Goal: Task Accomplishment & Management: Manage account settings

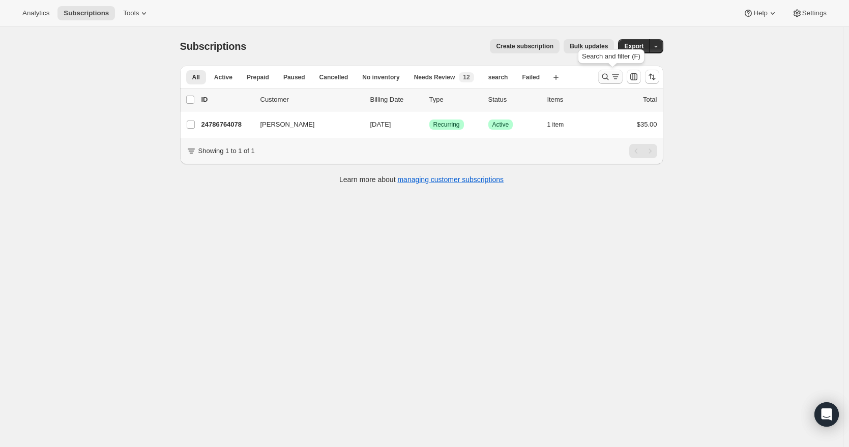
click at [608, 76] on icon "Search and filter results" at bounding box center [605, 77] width 10 height 10
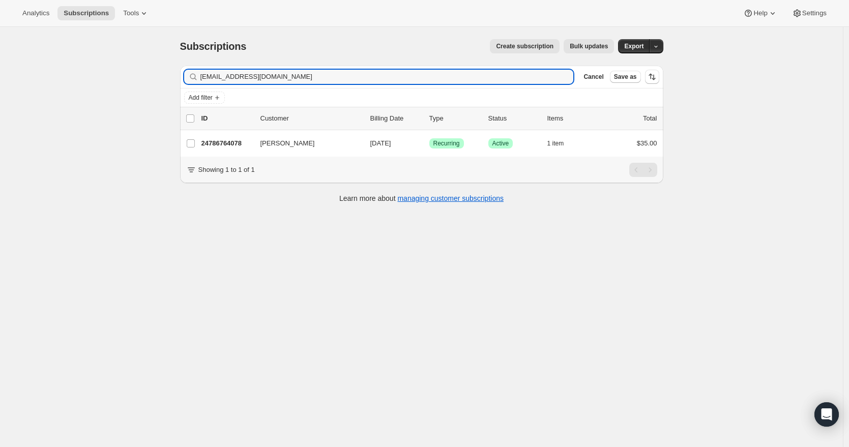
drag, startPoint x: 286, startPoint y: 76, endPoint x: 190, endPoint y: 76, distance: 96.7
click at [190, 76] on div "[EMAIL_ADDRESS][DOMAIN_NAME] Clear" at bounding box center [379, 77] width 390 height 14
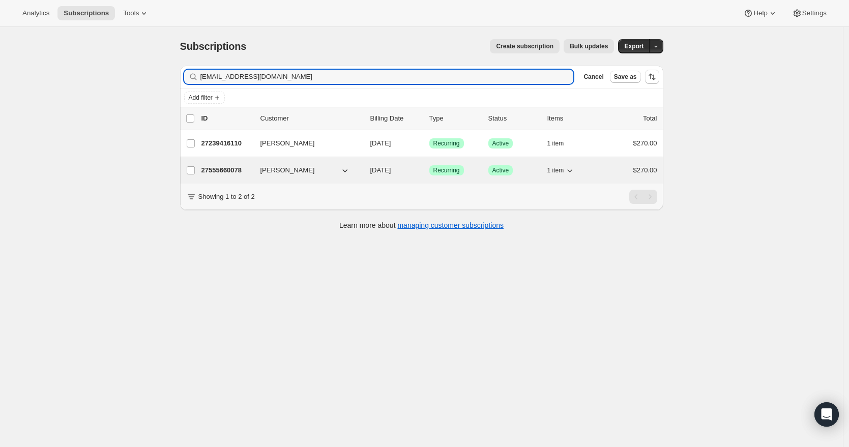
type input "[EMAIL_ADDRESS][DOMAIN_NAME]"
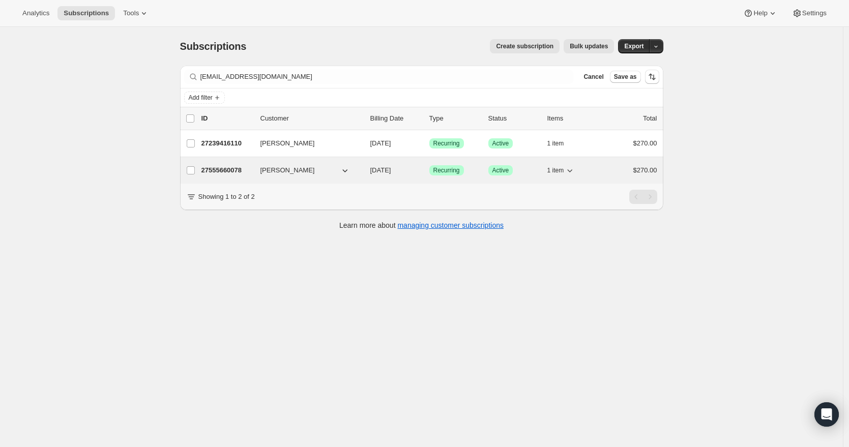
click at [237, 171] on p "27555660078" at bounding box center [226, 170] width 51 height 10
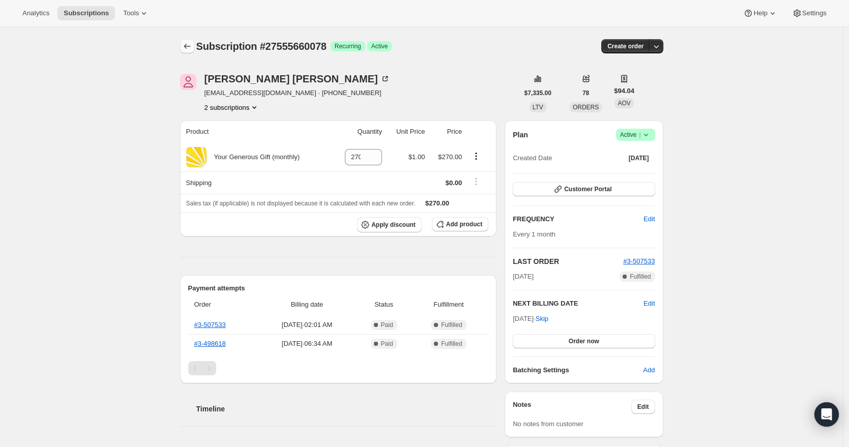
click at [191, 48] on icon "Subscriptions" at bounding box center [187, 46] width 10 height 10
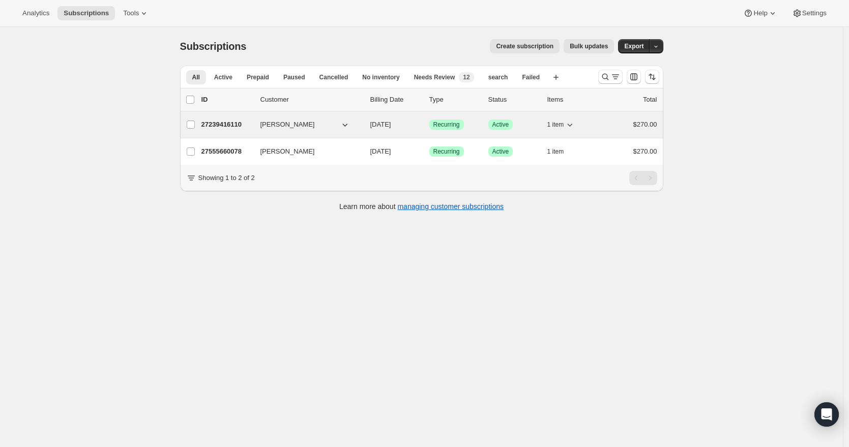
click at [210, 123] on p "27239416110" at bounding box center [226, 125] width 51 height 10
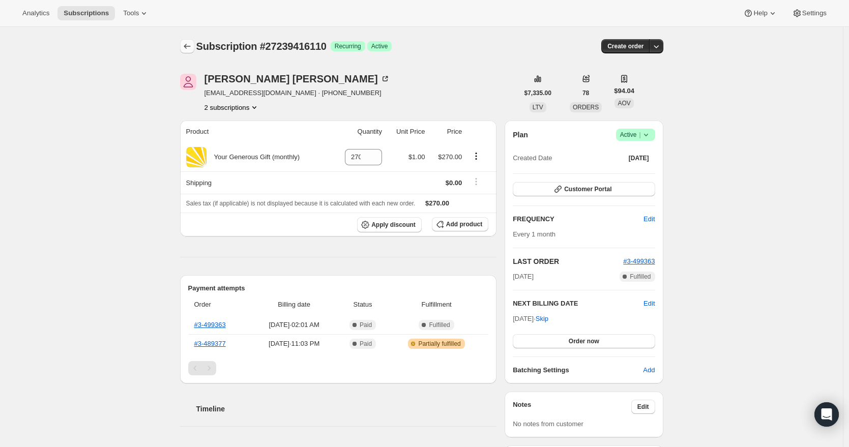
click at [190, 44] on icon "Subscriptions" at bounding box center [187, 46] width 10 height 10
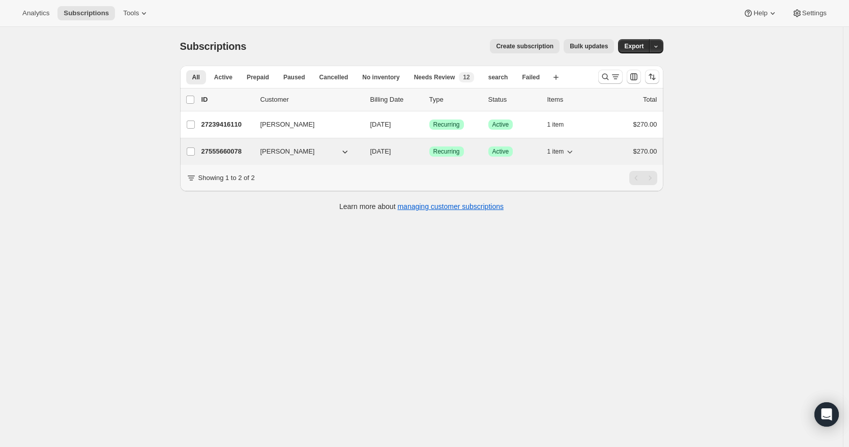
click at [240, 152] on p "27555660078" at bounding box center [226, 152] width 51 height 10
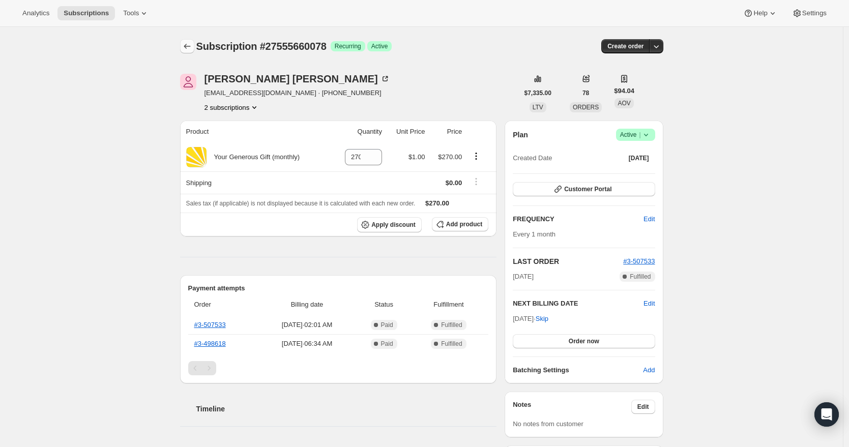
click at [184, 45] on icon "Subscriptions" at bounding box center [187, 46] width 10 height 10
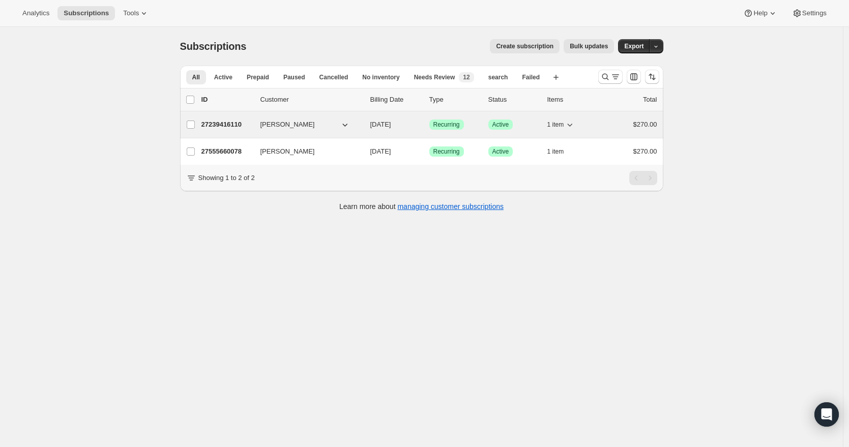
click at [240, 125] on p "27239416110" at bounding box center [226, 125] width 51 height 10
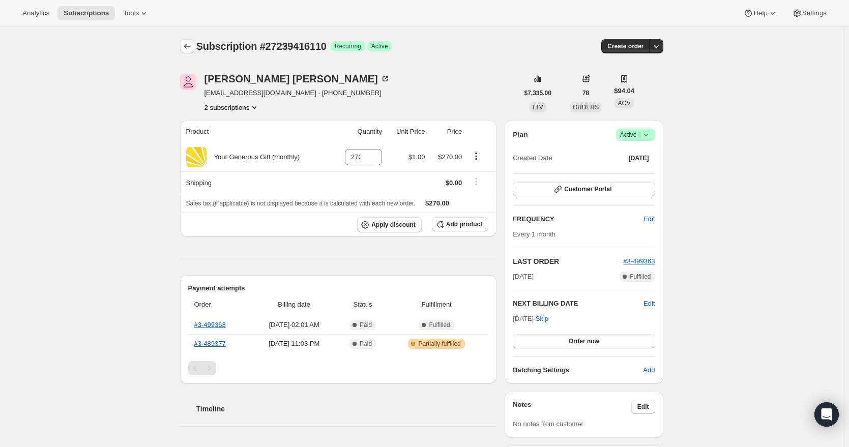
click at [192, 46] on icon "Subscriptions" at bounding box center [187, 46] width 10 height 10
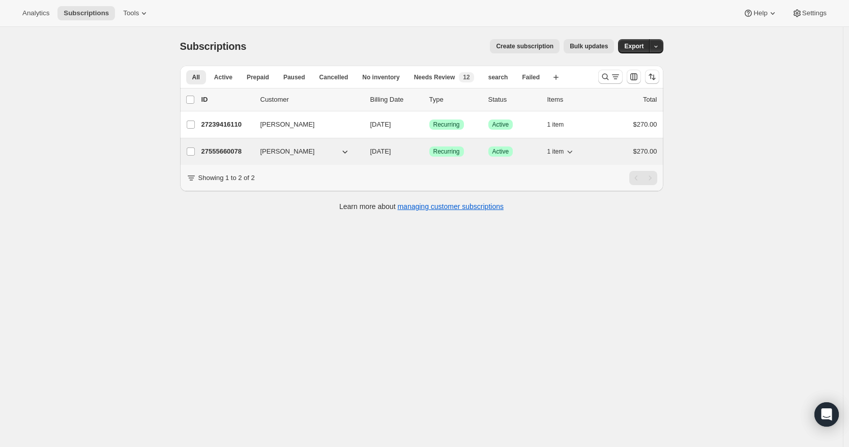
click at [241, 151] on p "27555660078" at bounding box center [226, 152] width 51 height 10
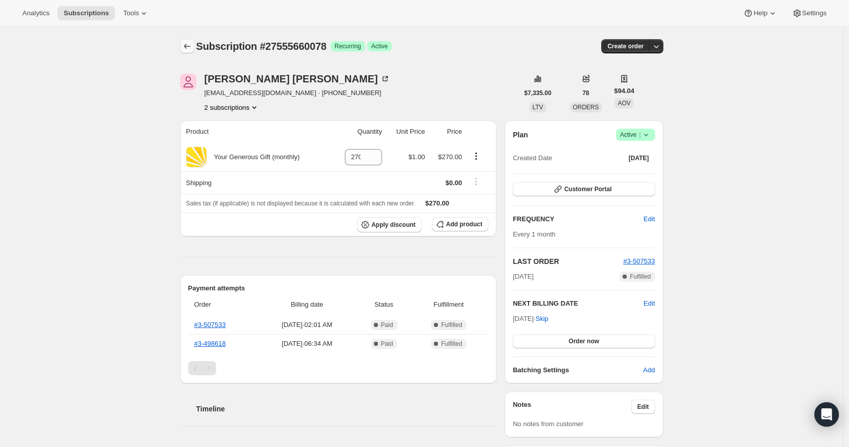
click at [192, 50] on icon "Subscriptions" at bounding box center [187, 46] width 10 height 10
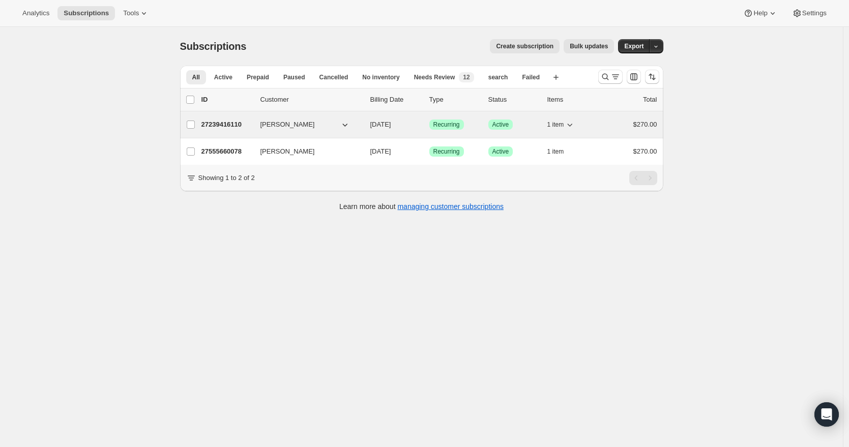
click at [229, 123] on p "27239416110" at bounding box center [226, 125] width 51 height 10
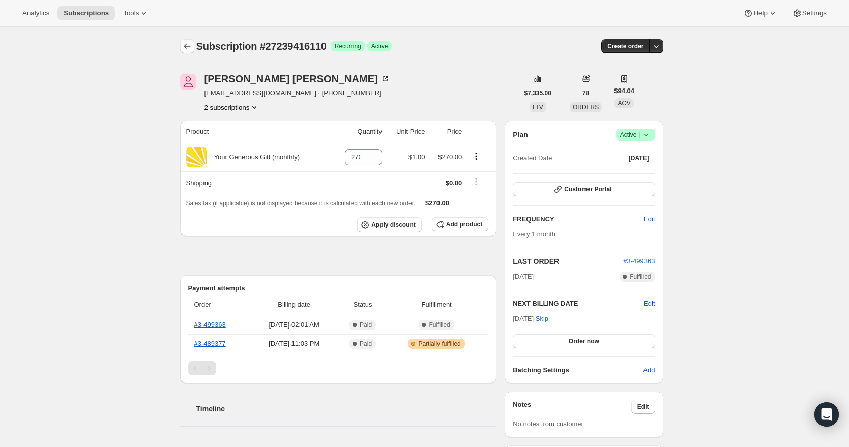
click at [191, 46] on icon "Subscriptions" at bounding box center [187, 46] width 10 height 10
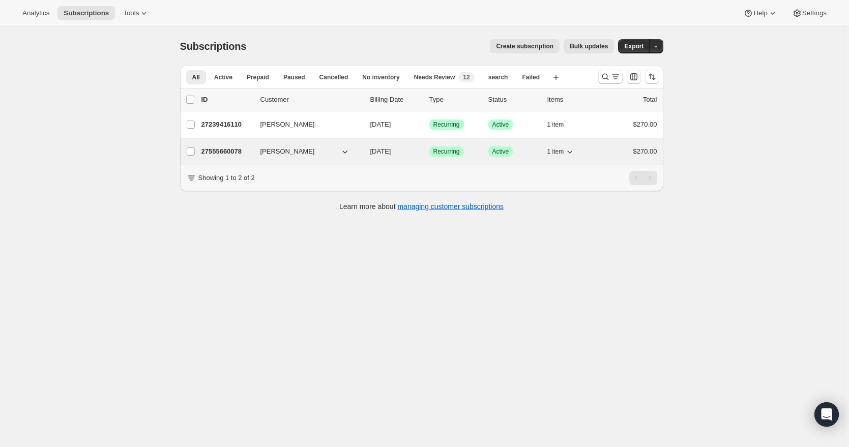
click at [225, 153] on p "27555660078" at bounding box center [226, 152] width 51 height 10
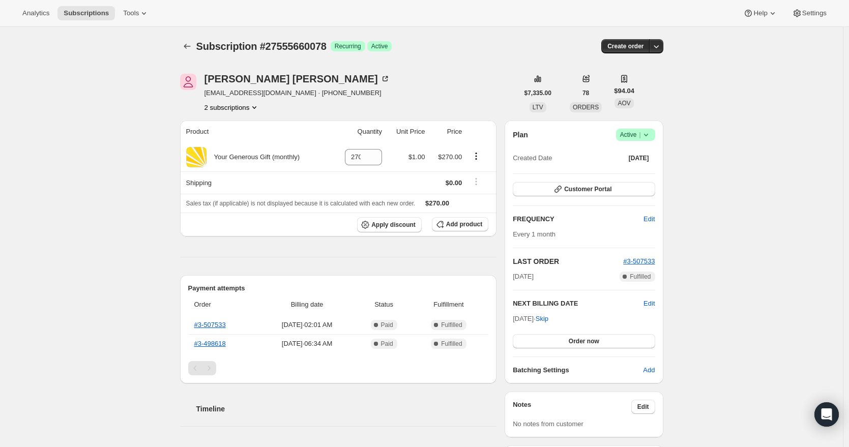
click at [645, 134] on icon at bounding box center [646, 135] width 10 height 10
click at [636, 176] on span "Cancel subscription" at bounding box center [634, 172] width 57 height 8
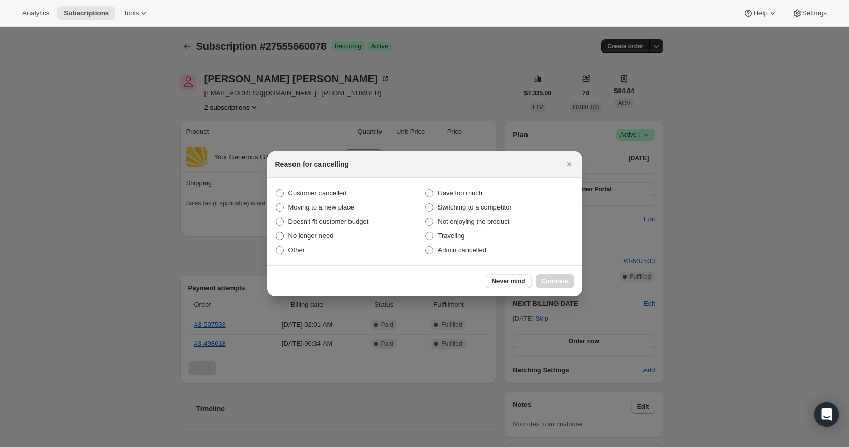
drag, startPoint x: 344, startPoint y: 189, endPoint x: 376, endPoint y: 238, distance: 58.4
click at [344, 189] on span "Customer cancelled" at bounding box center [317, 193] width 58 height 8
click at [279, 195] on span ":rom:" at bounding box center [280, 193] width 8 height 8
click at [276, 190] on input "Customer cancelled" at bounding box center [276, 189] width 1 height 1
radio input "true"
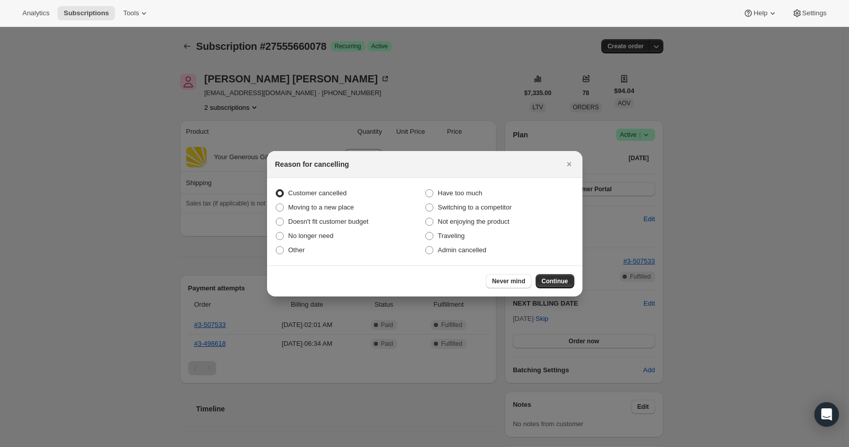
click at [559, 279] on span "Continue" at bounding box center [555, 281] width 26 height 8
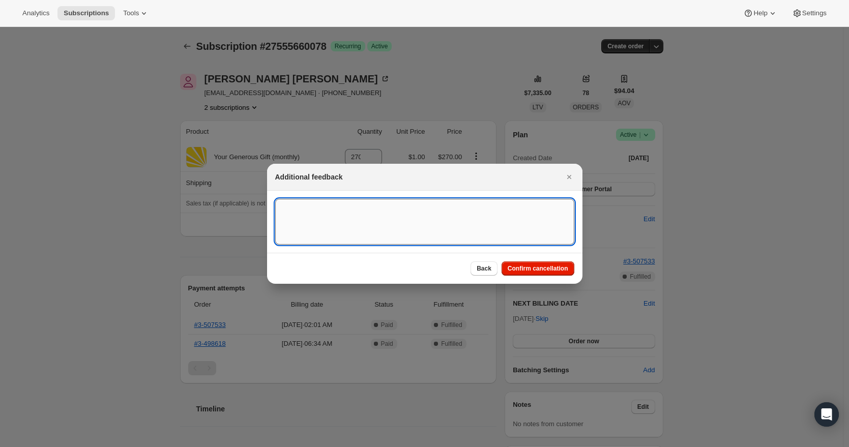
click at [329, 226] on textarea ":rom:" at bounding box center [424, 222] width 299 height 46
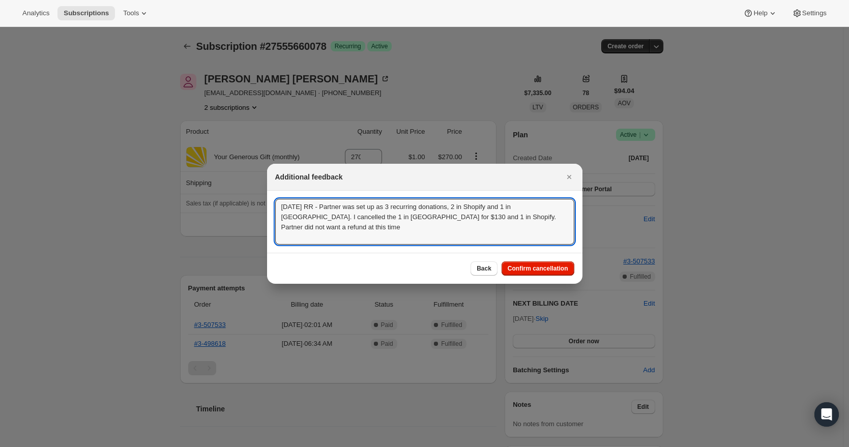
drag, startPoint x: 317, startPoint y: 236, endPoint x: 266, endPoint y: 204, distance: 59.9
click at [323, 209] on textarea "[DATE] RR - Partner was set up as 3 recurring donations, 2 in Shopify and 1 in …" at bounding box center [424, 222] width 299 height 46
drag, startPoint x: 415, startPoint y: 228, endPoint x: 265, endPoint y: 207, distance: 152.2
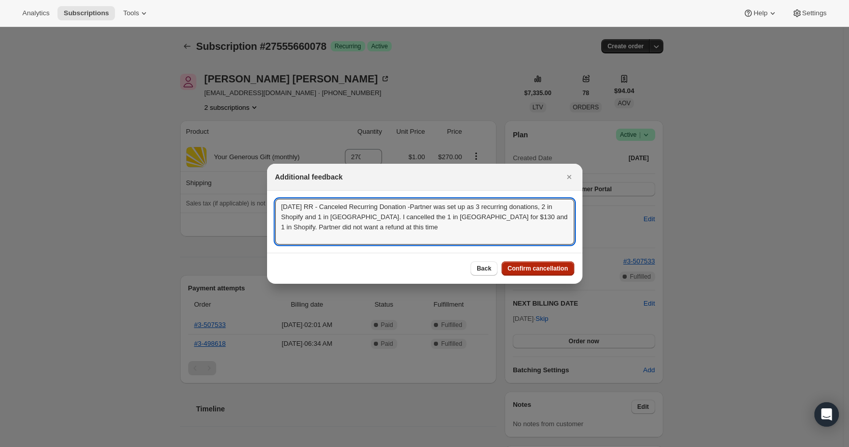
type textarea "[DATE] RR - Canceled Recurring Donation -Partner was set up as 3 recurring dona…"
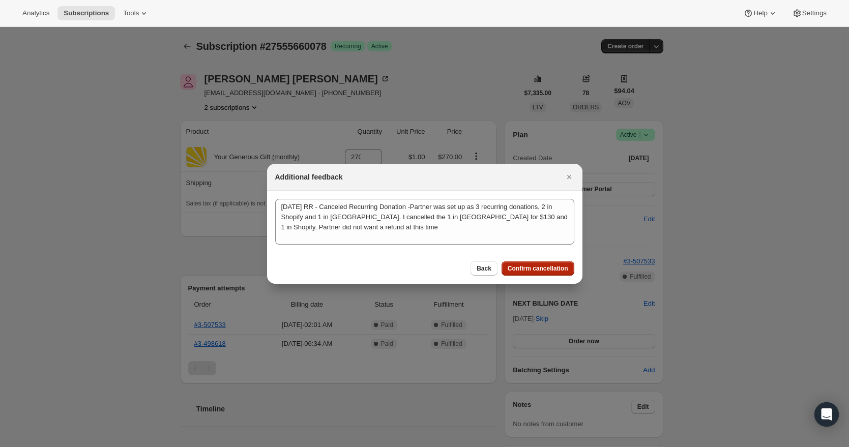
click at [524, 270] on span "Confirm cancellation" at bounding box center [538, 269] width 61 height 8
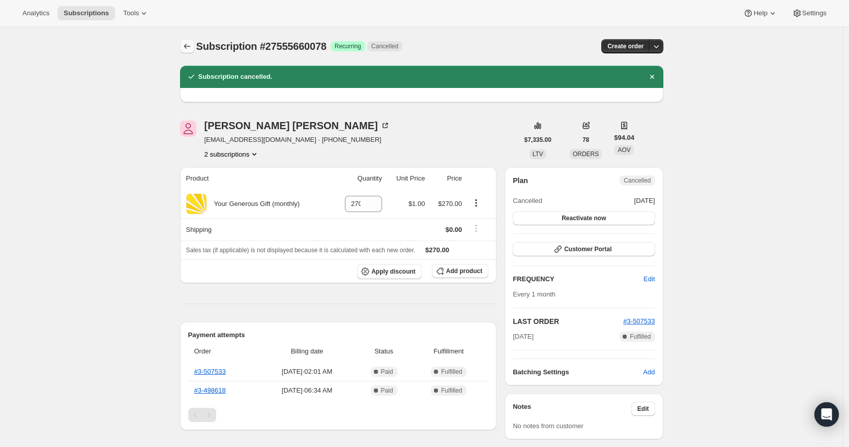
click at [191, 49] on icon "Subscriptions" at bounding box center [187, 46] width 10 height 10
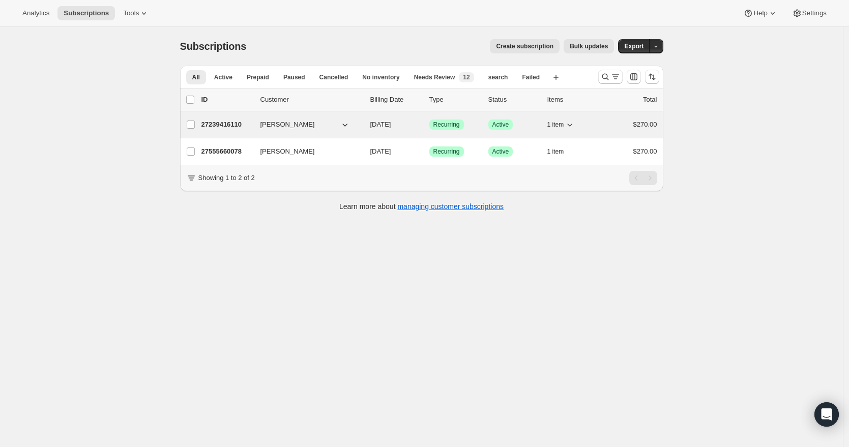
click at [225, 124] on p "27239416110" at bounding box center [226, 125] width 51 height 10
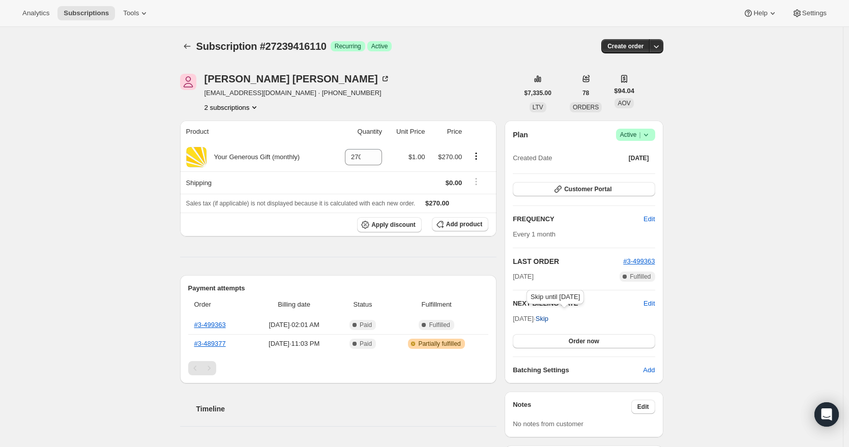
click at [548, 319] on span "Skip" at bounding box center [542, 319] width 13 height 10
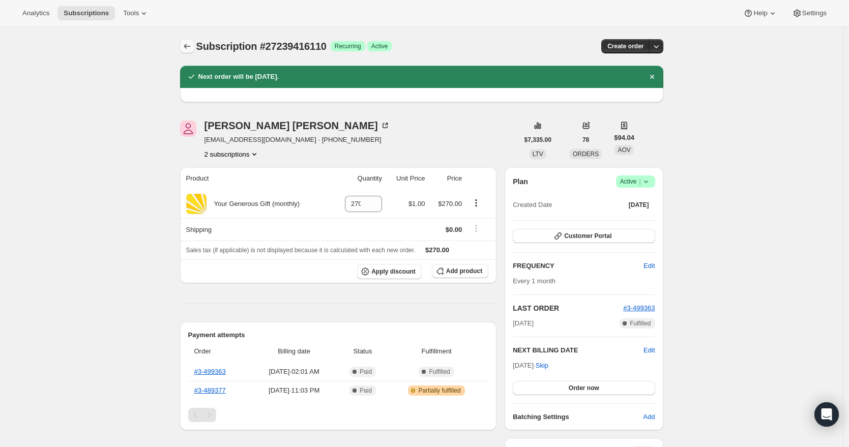
click at [189, 46] on icon "Subscriptions" at bounding box center [187, 46] width 10 height 10
